Goal: Use online tool/utility

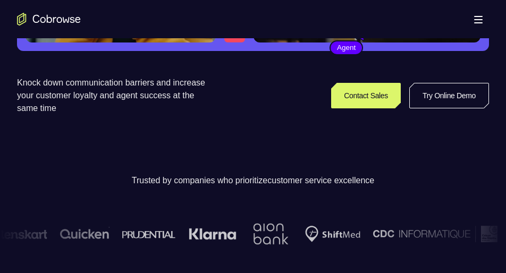
scroll to position [224, 0]
click at [436, 98] on link "Try Online Demo" at bounding box center [449, 95] width 80 height 25
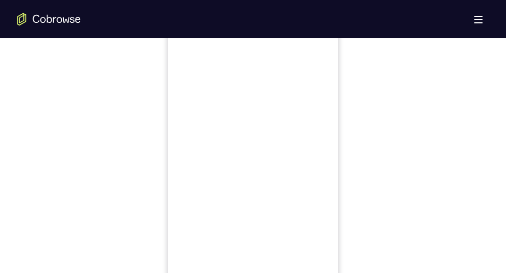
scroll to position [619, 0]
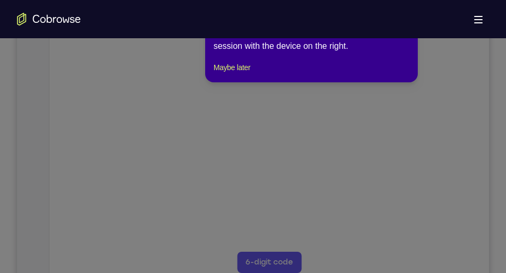
scroll to position [214, 0]
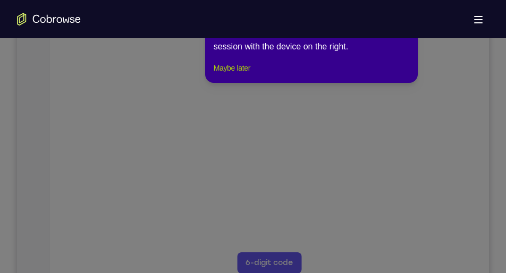
click at [250, 74] on button "Maybe later" at bounding box center [231, 68] width 37 height 13
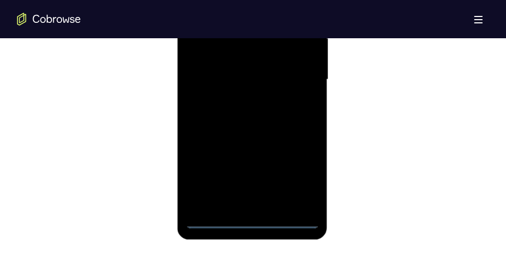
scroll to position [679, 0]
click at [250, 219] on div at bounding box center [252, 78] width 134 height 297
click at [292, 183] on div at bounding box center [252, 78] width 134 height 297
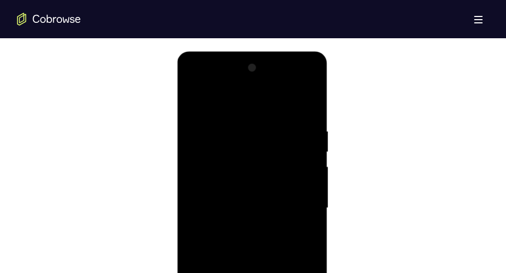
scroll to position [550, 0]
click at [197, 87] on div at bounding box center [252, 208] width 134 height 297
click at [296, 207] on div at bounding box center [252, 208] width 134 height 297
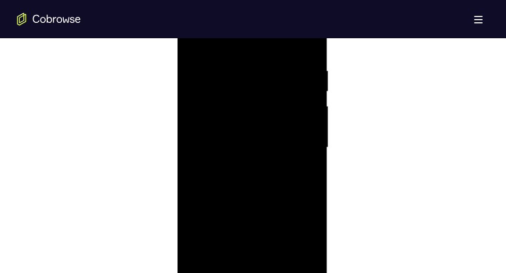
scroll to position [611, 0]
click at [241, 168] on div at bounding box center [252, 146] width 134 height 297
click at [239, 142] on div at bounding box center [252, 146] width 134 height 297
click at [235, 125] on div at bounding box center [252, 146] width 134 height 297
click at [238, 144] on div at bounding box center [252, 146] width 134 height 297
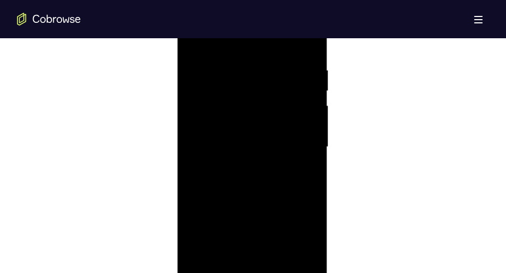
click at [249, 178] on div at bounding box center [252, 146] width 134 height 297
click at [247, 205] on div at bounding box center [252, 160] width 134 height 297
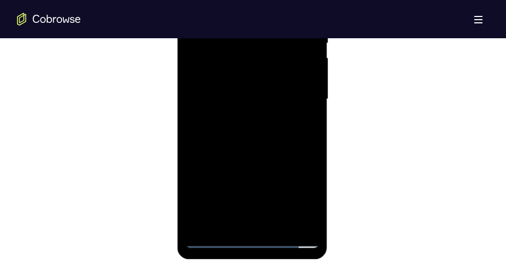
scroll to position [660, 0]
click at [312, 145] on div at bounding box center [252, 98] width 134 height 297
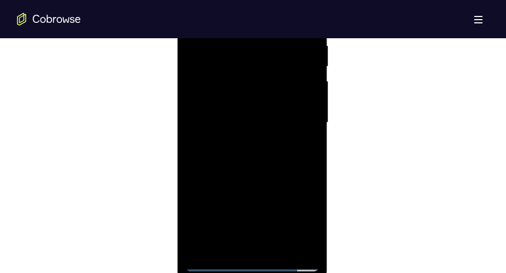
scroll to position [635, 0]
click at [271, 149] on div at bounding box center [252, 123] width 134 height 297
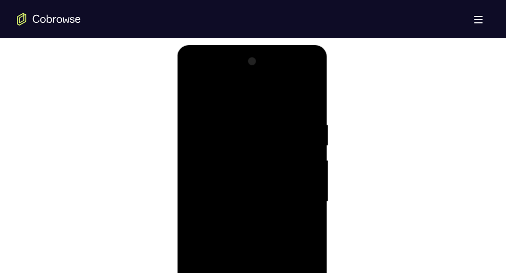
scroll to position [554, 0]
click at [230, 120] on div at bounding box center [252, 203] width 134 height 297
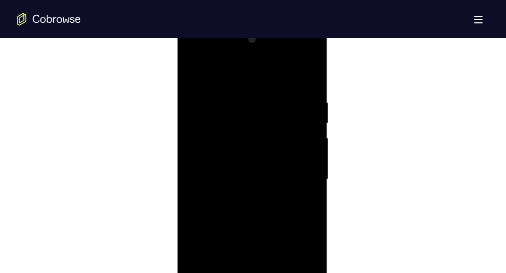
scroll to position [566, 0]
click at [310, 198] on div at bounding box center [252, 192] width 134 height 297
click at [310, 189] on div at bounding box center [252, 173] width 134 height 297
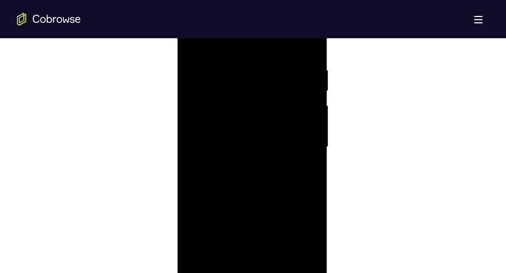
scroll to position [614, 0]
click at [310, 172] on div at bounding box center [252, 143] width 134 height 297
click at [310, 166] on div at bounding box center [252, 170] width 134 height 297
click at [197, 164] on div at bounding box center [252, 170] width 134 height 297
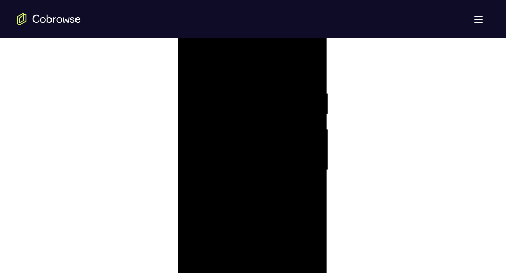
click at [311, 166] on div at bounding box center [252, 170] width 134 height 297
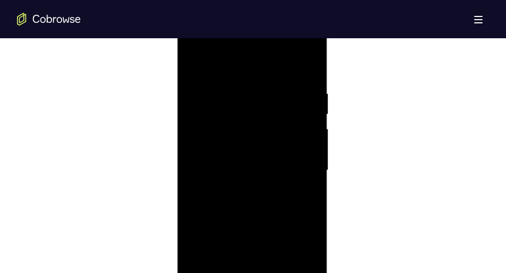
click at [311, 166] on div at bounding box center [252, 170] width 134 height 297
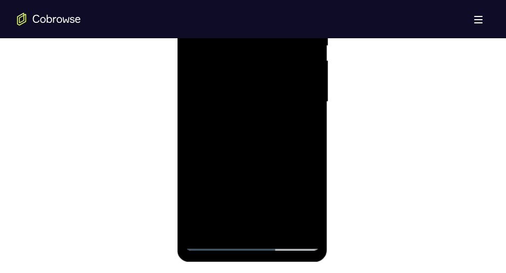
scroll to position [673, 0]
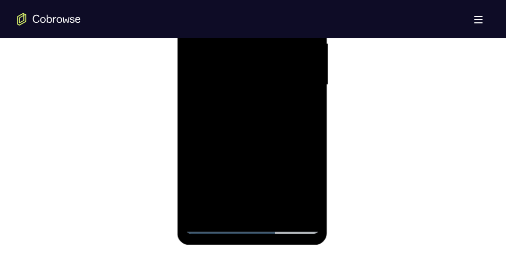
click at [295, 206] on div at bounding box center [252, 84] width 134 height 297
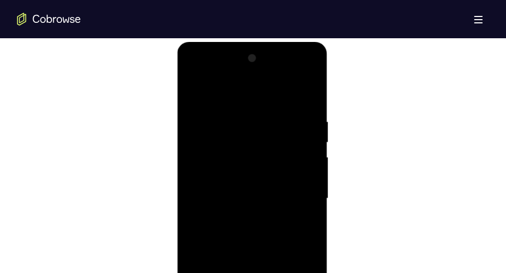
scroll to position [581, 0]
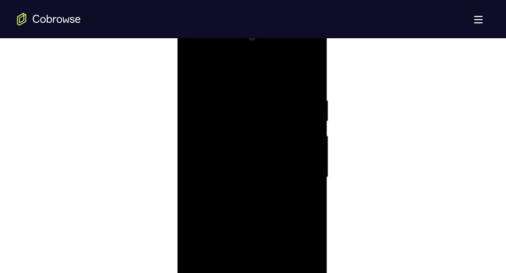
click at [308, 156] on div at bounding box center [252, 177] width 134 height 297
click at [300, 176] on div at bounding box center [252, 171] width 134 height 297
click at [300, 176] on div at bounding box center [252, 175] width 134 height 297
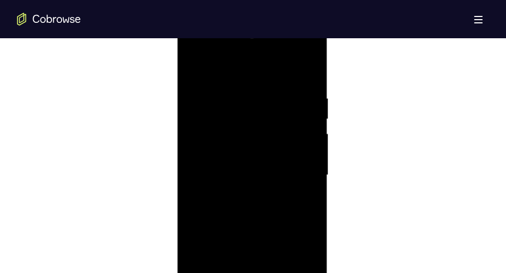
click at [300, 176] on div at bounding box center [252, 175] width 134 height 297
click at [301, 140] on div at bounding box center [252, 144] width 134 height 297
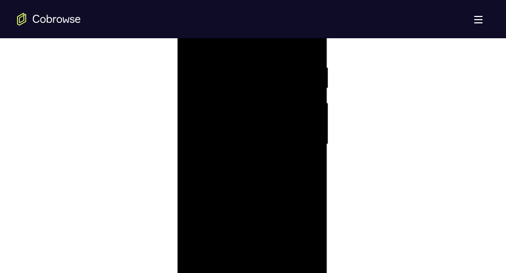
click at [301, 140] on div at bounding box center [252, 144] width 134 height 297
click at [190, 165] on div at bounding box center [252, 144] width 134 height 297
click at [197, 164] on div at bounding box center [252, 172] width 134 height 297
click at [305, 160] on div at bounding box center [252, 172] width 134 height 297
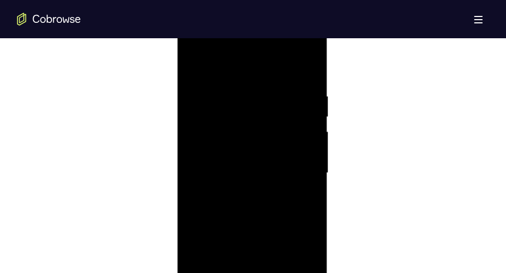
click at [305, 71] on div at bounding box center [252, 172] width 134 height 297
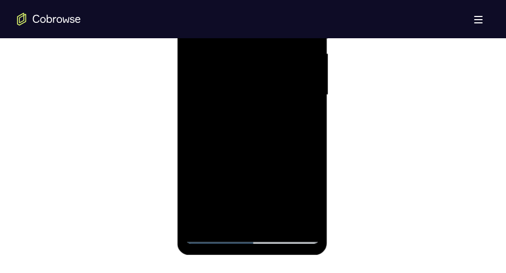
scroll to position [665, 0]
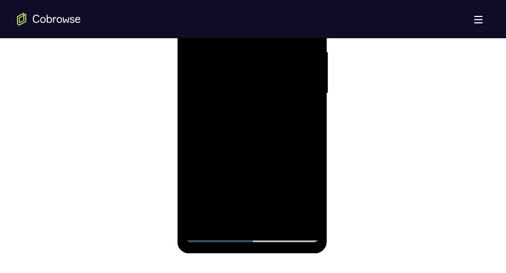
drag, startPoint x: 281, startPoint y: 181, endPoint x: 276, endPoint y: 39, distance: 141.9
click at [276, 39] on div at bounding box center [252, 93] width 134 height 297
drag, startPoint x: 272, startPoint y: 187, endPoint x: 272, endPoint y: 11, distance: 176.3
click at [272, 11] on div at bounding box center [252, 93] width 134 height 297
drag, startPoint x: 273, startPoint y: 164, endPoint x: 276, endPoint y: 16, distance: 147.1
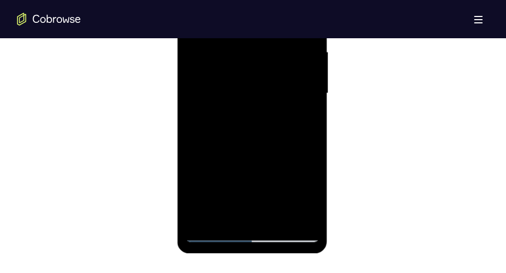
click at [276, 16] on div at bounding box center [252, 93] width 134 height 297
click at [309, 71] on div at bounding box center [252, 93] width 134 height 297
drag, startPoint x: 281, startPoint y: 185, endPoint x: 286, endPoint y: 55, distance: 130.2
click at [286, 55] on div at bounding box center [252, 93] width 134 height 297
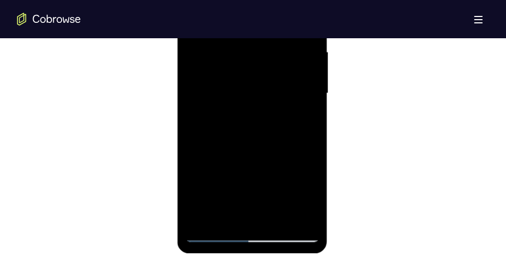
drag, startPoint x: 278, startPoint y: 142, endPoint x: 283, endPoint y: 54, distance: 88.3
click at [283, 54] on div at bounding box center [252, 93] width 134 height 297
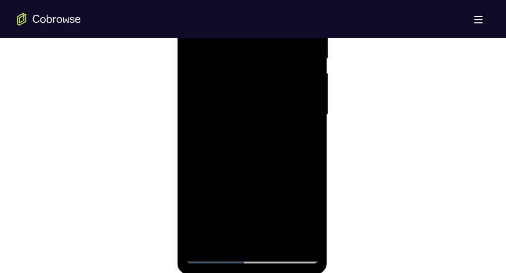
scroll to position [631, 0]
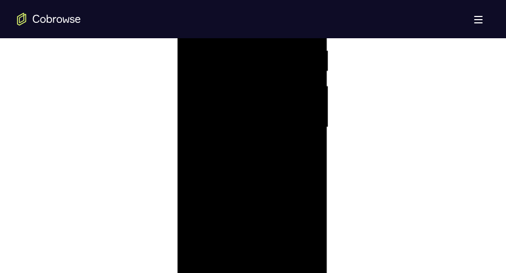
drag, startPoint x: 255, startPoint y: 179, endPoint x: 256, endPoint y: 60, distance: 119.0
click at [256, 60] on div at bounding box center [252, 127] width 134 height 297
drag, startPoint x: 264, startPoint y: 197, endPoint x: 251, endPoint y: 84, distance: 113.4
click at [251, 84] on div at bounding box center [252, 127] width 134 height 297
click at [310, 157] on div at bounding box center [252, 127] width 134 height 297
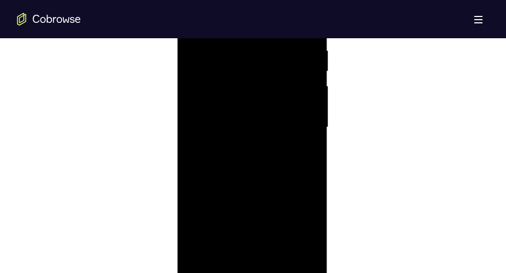
drag, startPoint x: 268, startPoint y: 206, endPoint x: 254, endPoint y: 75, distance: 131.4
click at [254, 75] on div at bounding box center [252, 127] width 134 height 297
drag, startPoint x: 264, startPoint y: 216, endPoint x: 255, endPoint y: 85, distance: 131.0
click at [255, 85] on div at bounding box center [252, 127] width 134 height 297
drag, startPoint x: 254, startPoint y: 168, endPoint x: 249, endPoint y: 21, distance: 147.2
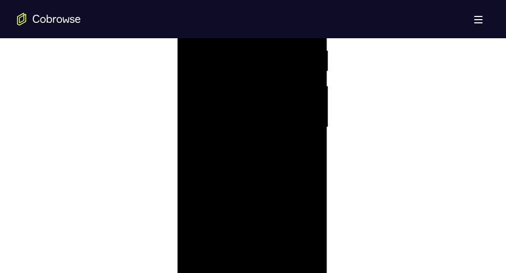
click at [249, 21] on div at bounding box center [252, 127] width 134 height 297
drag, startPoint x: 237, startPoint y: 173, endPoint x: 240, endPoint y: 89, distance: 84.0
click at [240, 89] on div at bounding box center [252, 127] width 134 height 297
click at [310, 115] on div at bounding box center [252, 127] width 134 height 297
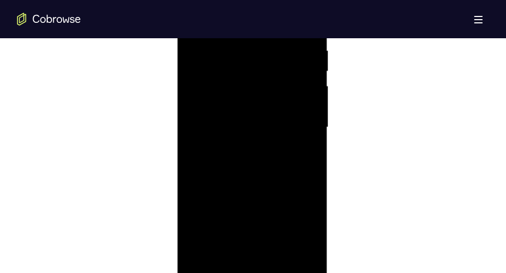
click at [310, 115] on div at bounding box center [252, 127] width 134 height 297
drag, startPoint x: 252, startPoint y: 177, endPoint x: 291, endPoint y: 4, distance: 176.9
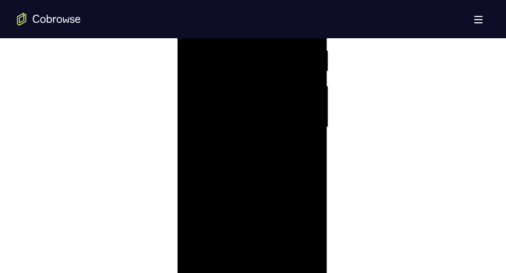
click at [291, 4] on div at bounding box center [252, 127] width 134 height 297
drag, startPoint x: 273, startPoint y: 149, endPoint x: 278, endPoint y: 20, distance: 129.7
click at [278, 20] on div at bounding box center [252, 127] width 134 height 297
drag, startPoint x: 271, startPoint y: 144, endPoint x: 275, endPoint y: 13, distance: 131.2
click at [275, 13] on div at bounding box center [252, 127] width 134 height 297
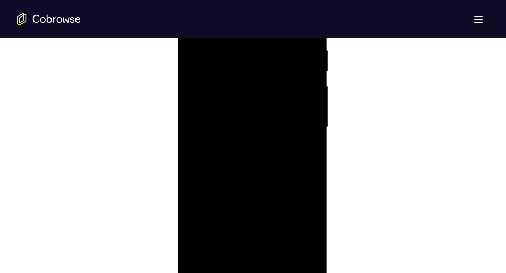
drag, startPoint x: 264, startPoint y: 165, endPoint x: 260, endPoint y: 87, distance: 78.7
click at [260, 87] on div at bounding box center [252, 127] width 134 height 297
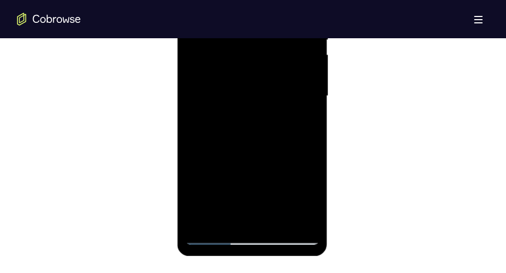
click at [201, 223] on div at bounding box center [252, 95] width 134 height 297
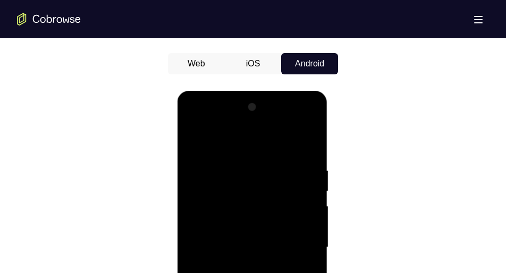
scroll to position [501, 0]
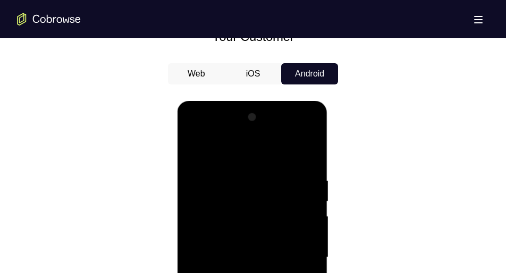
click at [308, 149] on div at bounding box center [252, 257] width 134 height 297
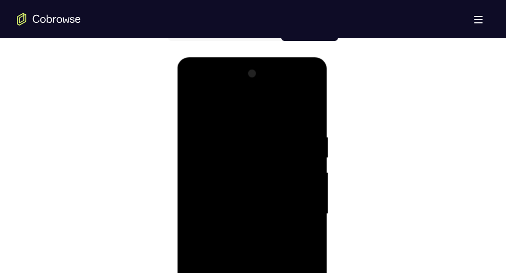
scroll to position [545, 0]
click at [197, 163] on div at bounding box center [252, 213] width 134 height 297
click at [194, 105] on div at bounding box center [252, 213] width 134 height 297
drag, startPoint x: 221, startPoint y: 157, endPoint x: 223, endPoint y: 246, distance: 88.7
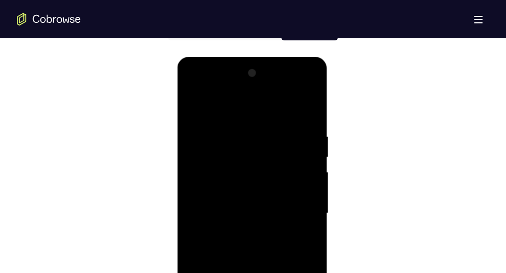
click at [223, 246] on div at bounding box center [252, 213] width 134 height 297
drag, startPoint x: 260, startPoint y: 180, endPoint x: 254, endPoint y: 246, distance: 66.2
click at [254, 246] on div at bounding box center [252, 213] width 134 height 297
drag, startPoint x: 257, startPoint y: 156, endPoint x: 262, endPoint y: 246, distance: 90.4
click at [262, 246] on div at bounding box center [252, 213] width 134 height 297
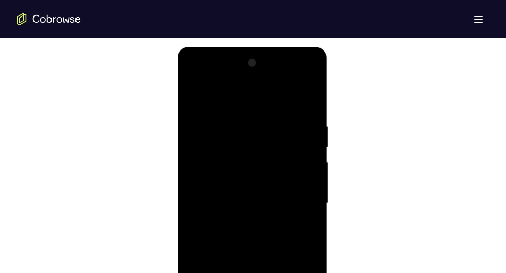
scroll to position [552, 0]
click at [303, 121] on div at bounding box center [252, 206] width 134 height 297
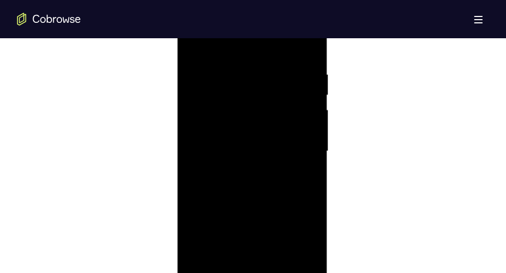
scroll to position [608, 0]
click at [305, 177] on div at bounding box center [252, 150] width 134 height 297
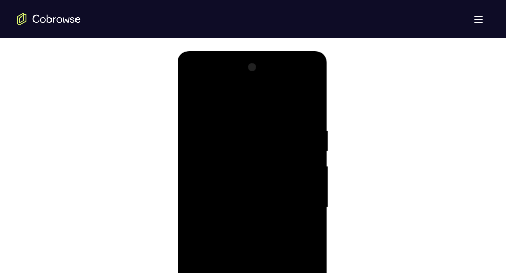
scroll to position [547, 0]
click at [305, 177] on div at bounding box center [252, 211] width 134 height 297
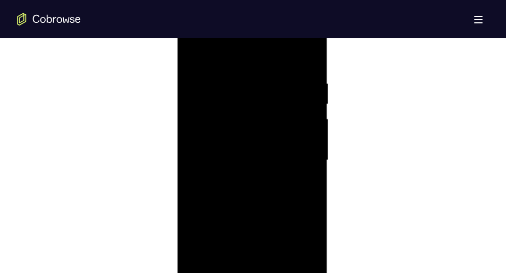
scroll to position [599, 0]
click at [305, 177] on div at bounding box center [252, 159] width 134 height 297
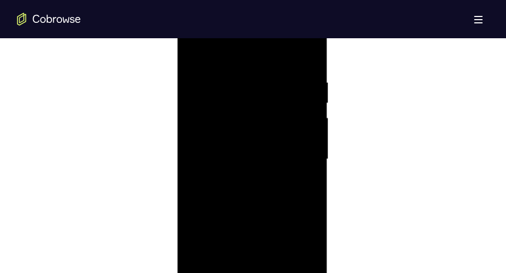
click at [305, 177] on div at bounding box center [252, 159] width 134 height 297
